Goal: Information Seeking & Learning: Learn about a topic

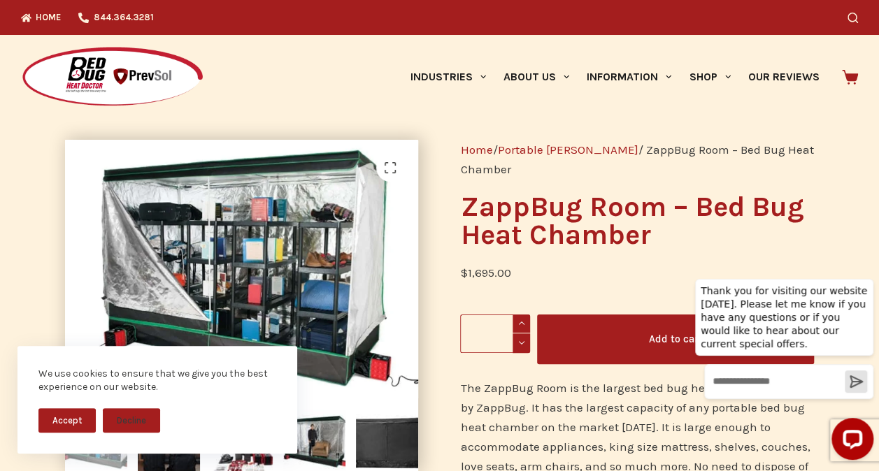
click at [572, 264] on p "$ 1,695.00" at bounding box center [637, 273] width 354 height 20
click at [71, 415] on button "Accept" at bounding box center [66, 420] width 57 height 24
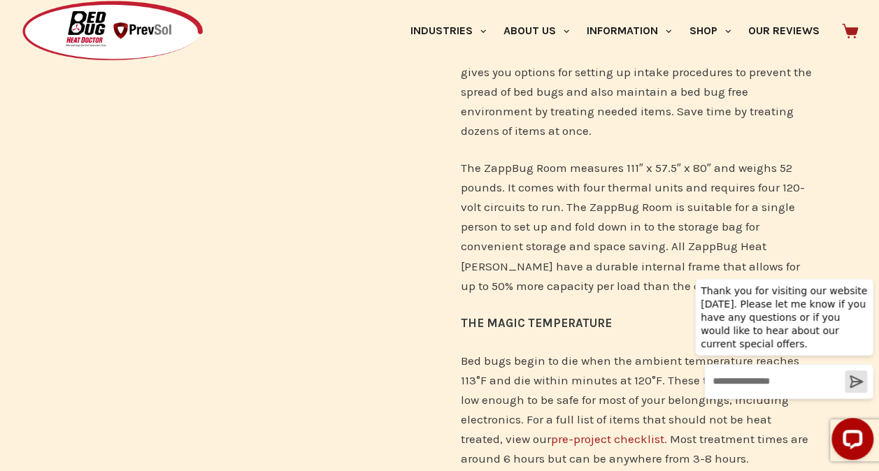
scroll to position [559, 0]
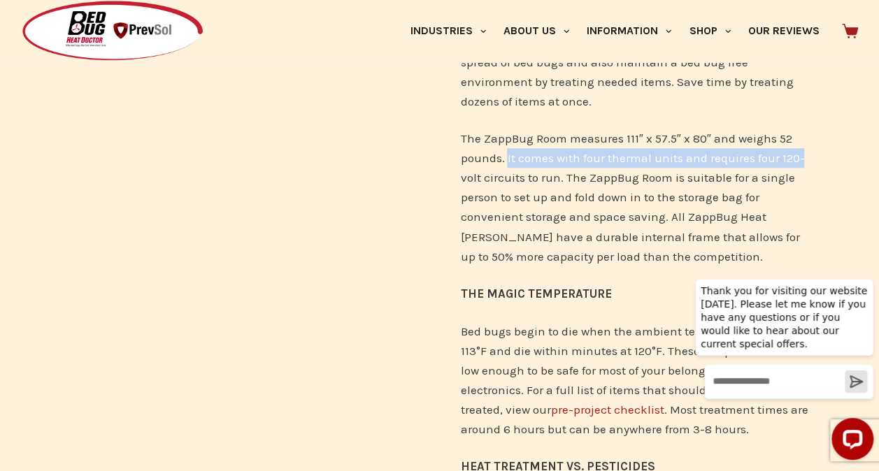
drag, startPoint x: 508, startPoint y: 137, endPoint x: 810, endPoint y: 131, distance: 302.8
click at [810, 131] on p "The ZappBug Room measures 111″ x 57.5″ x 80″ and weighs 52 pounds. It comes wit…" at bounding box center [637, 197] width 354 height 137
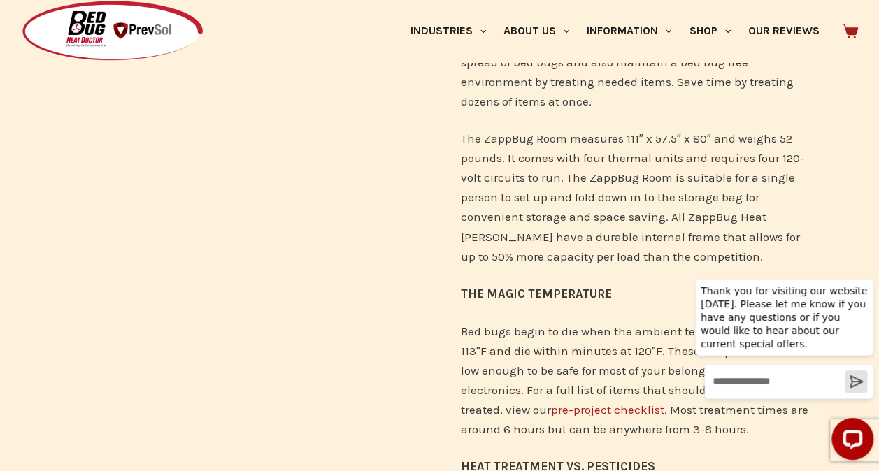
drag, startPoint x: 810, startPoint y: 131, endPoint x: 796, endPoint y: 174, distance: 45.8
click at [796, 174] on p "The ZappBug Room measures 111″ x 57.5″ x 80″ and weighs 52 pounds. It comes wit…" at bounding box center [637, 197] width 354 height 137
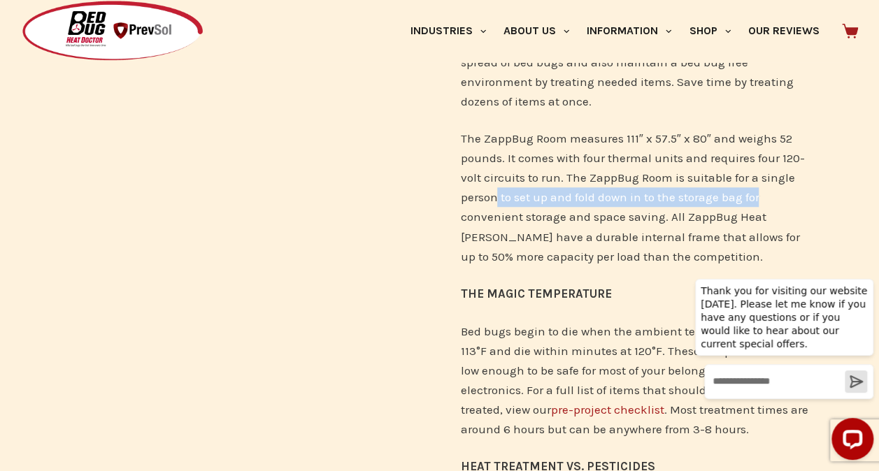
drag, startPoint x: 498, startPoint y: 175, endPoint x: 758, endPoint y: 179, distance: 259.4
click at [758, 179] on p "The ZappBug Room measures 111″ x 57.5″ x 80″ and weighs 52 pounds. It comes wit…" at bounding box center [637, 197] width 354 height 137
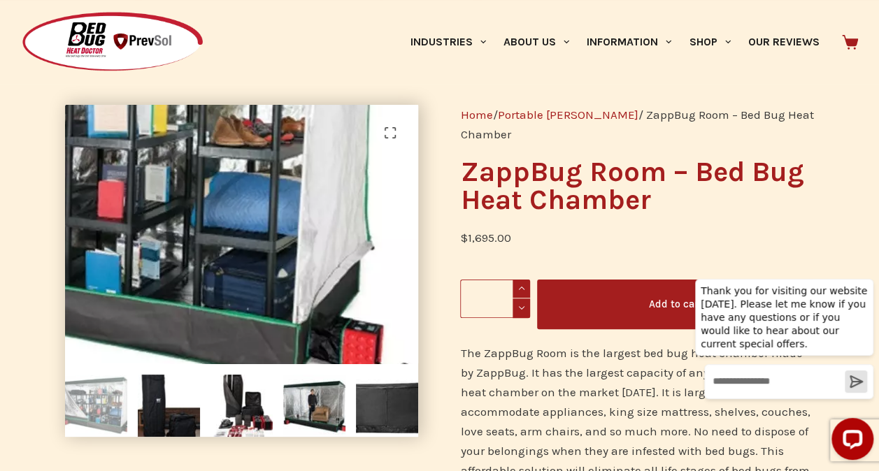
scroll to position [17, 0]
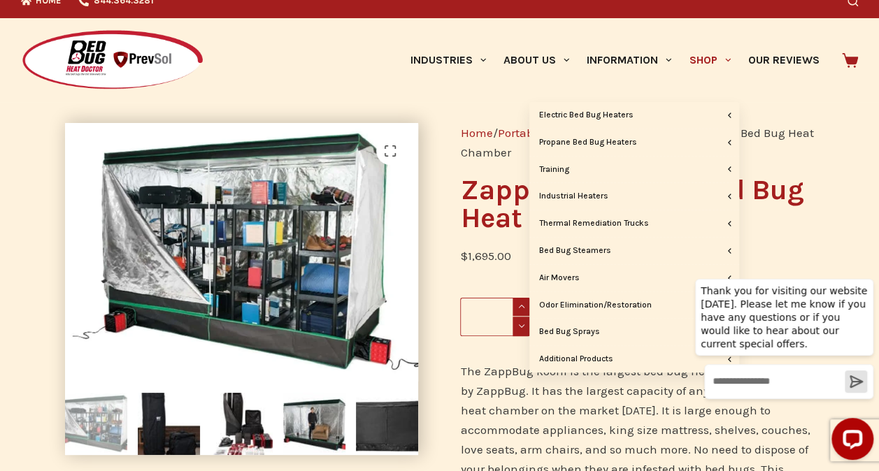
click at [723, 57] on span "Primary" at bounding box center [727, 60] width 17 height 17
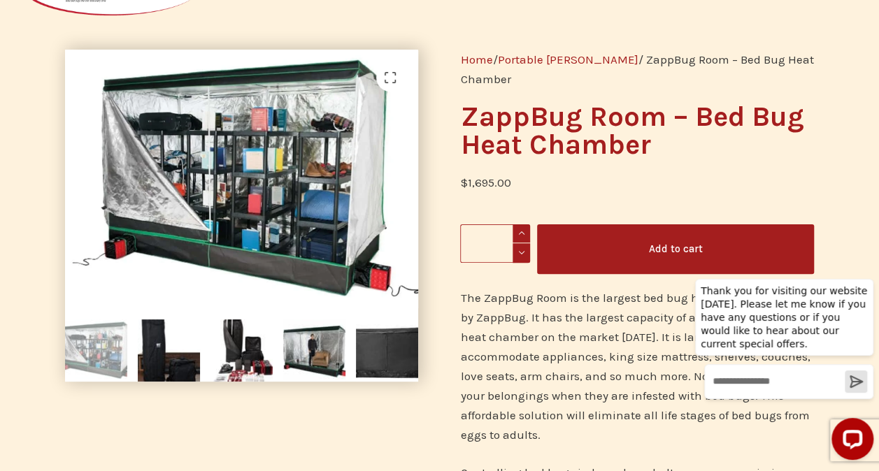
scroll to position [70, 0]
